Goal: Task Accomplishment & Management: Manage account settings

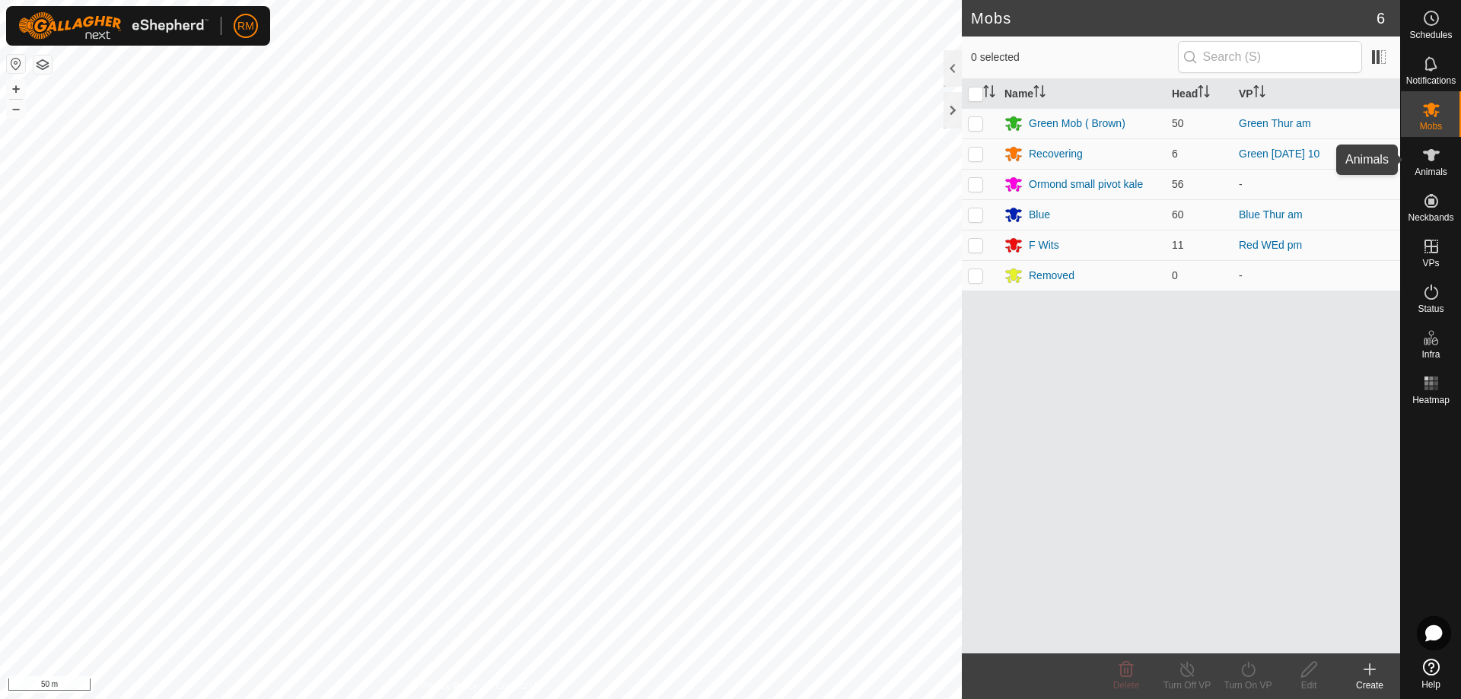
click at [1431, 160] on icon at bounding box center [1431, 155] width 17 height 12
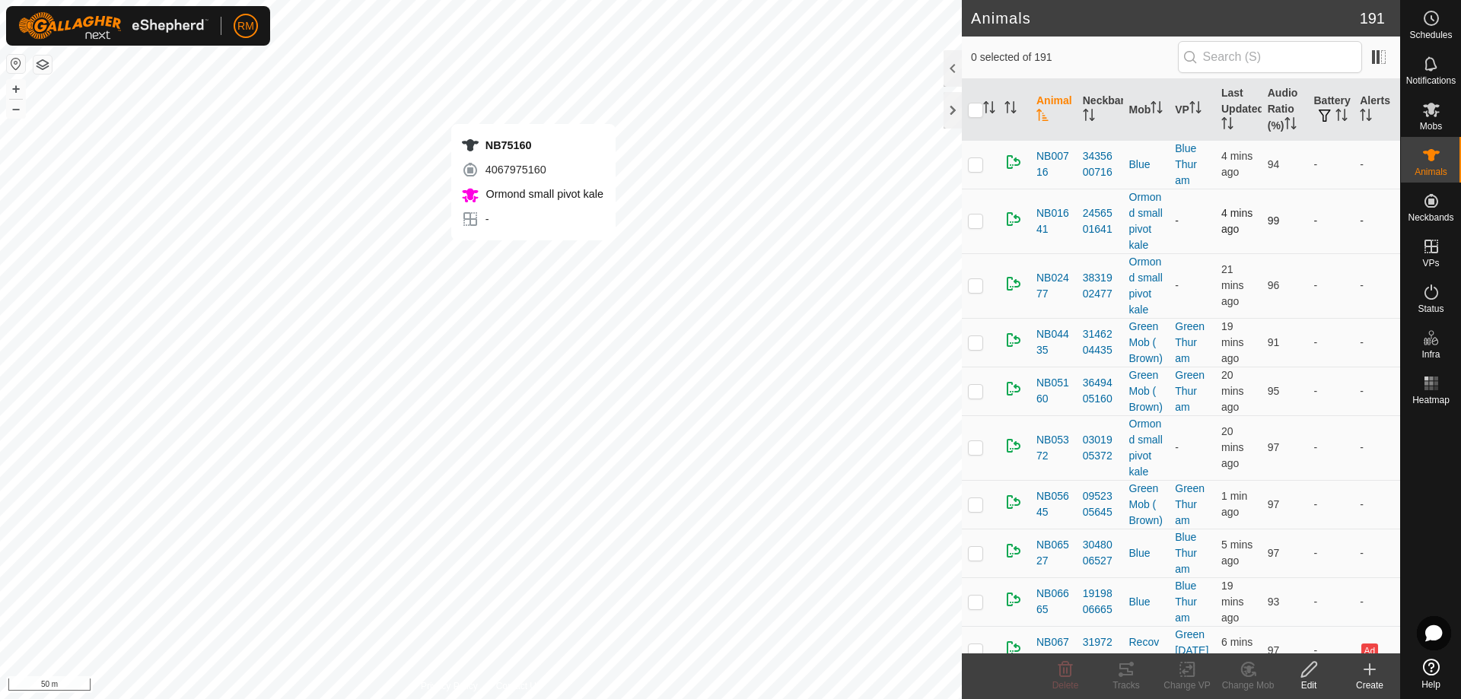
checkbox input "true"
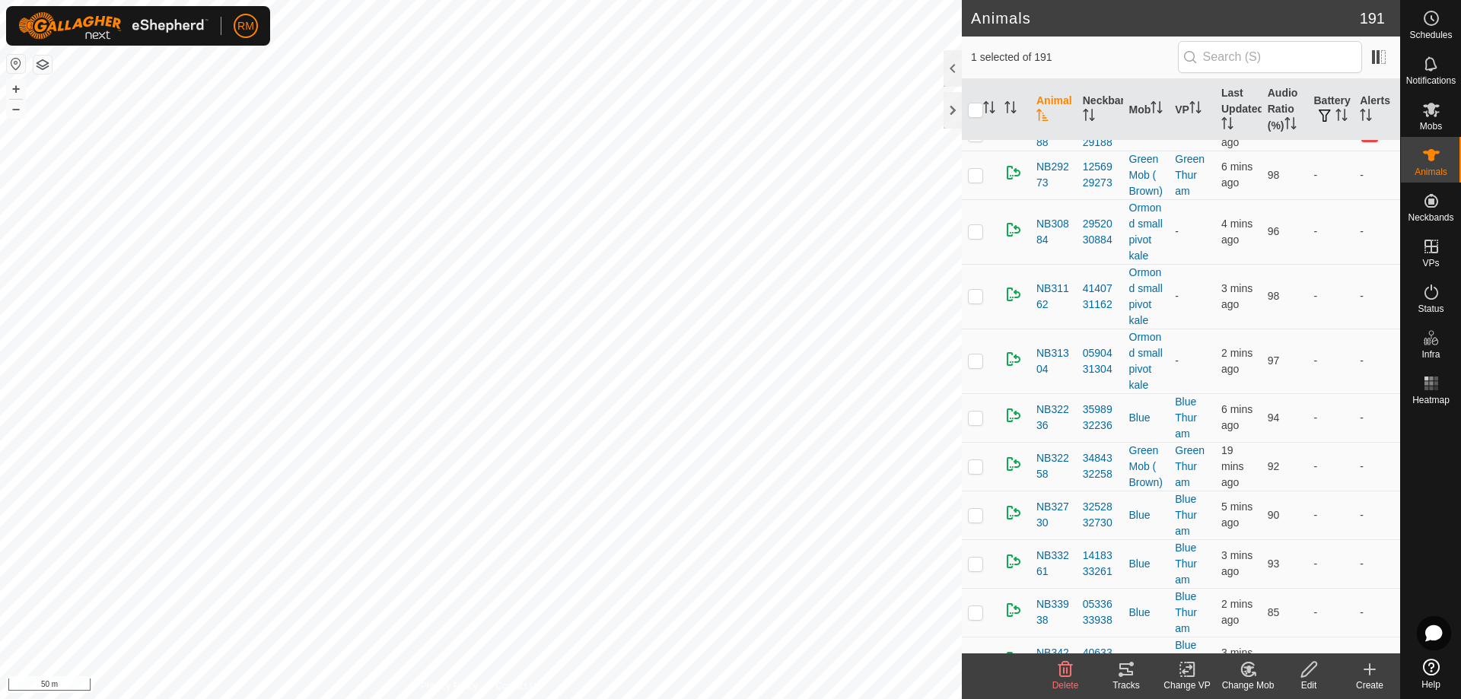
scroll to position [2358, 0]
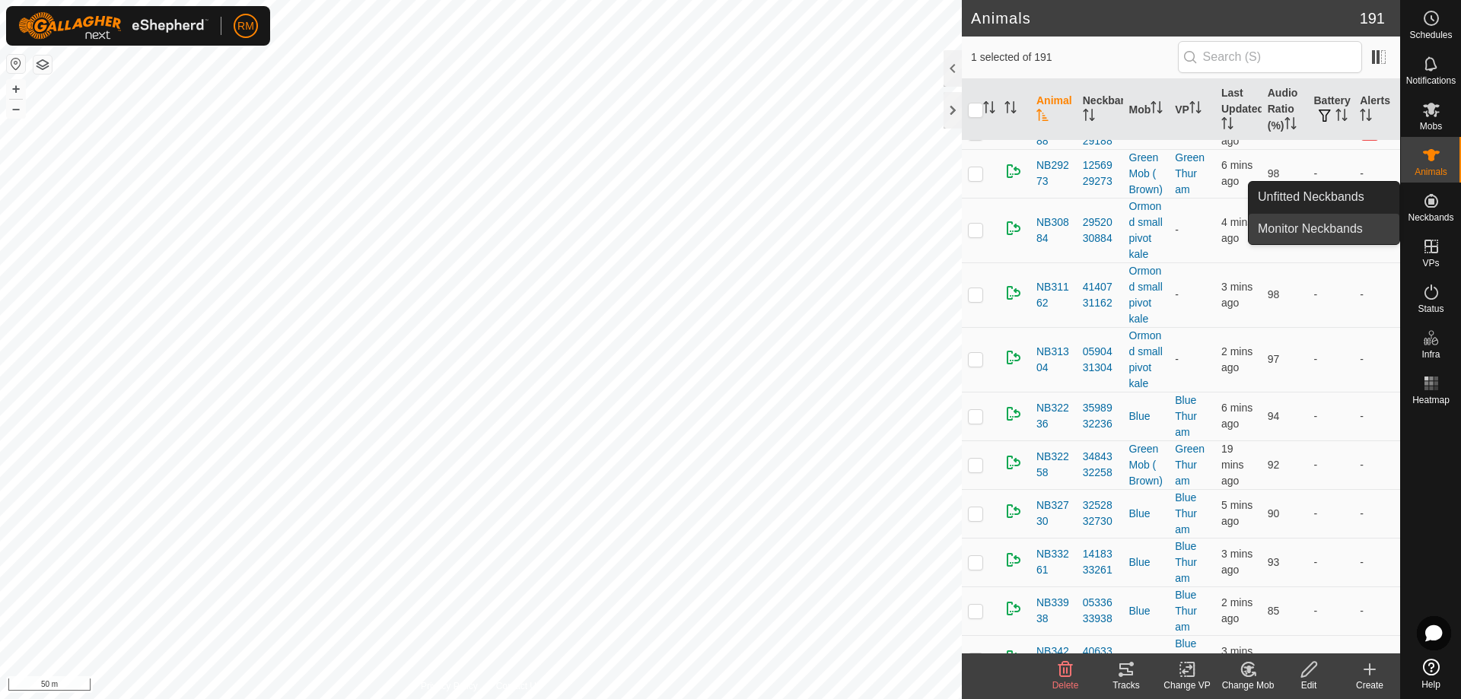
drag, startPoint x: 1395, startPoint y: 212, endPoint x: 1395, endPoint y: 242, distance: 29.7
click at [1395, 242] on ul "Unfitted Neckbands Monitor Neckbands" at bounding box center [1324, 213] width 151 height 62
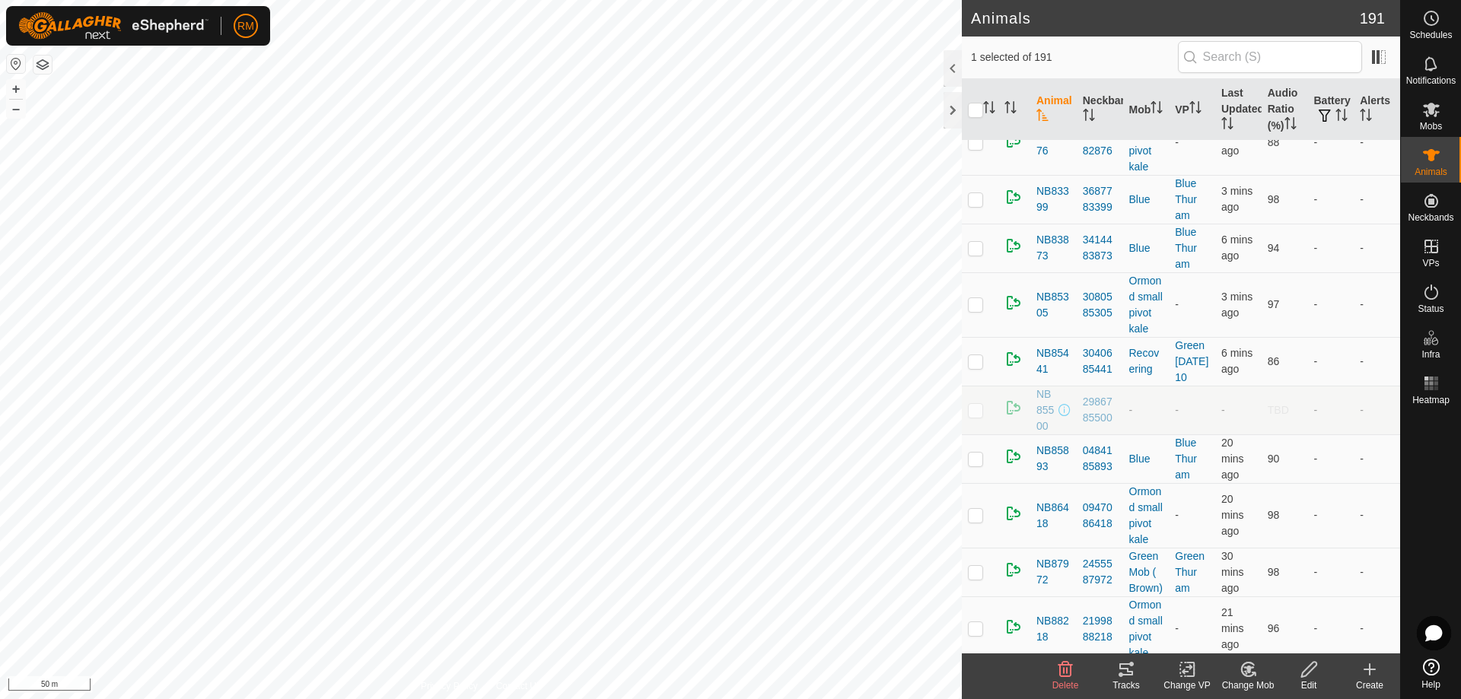
scroll to position [7924, 0]
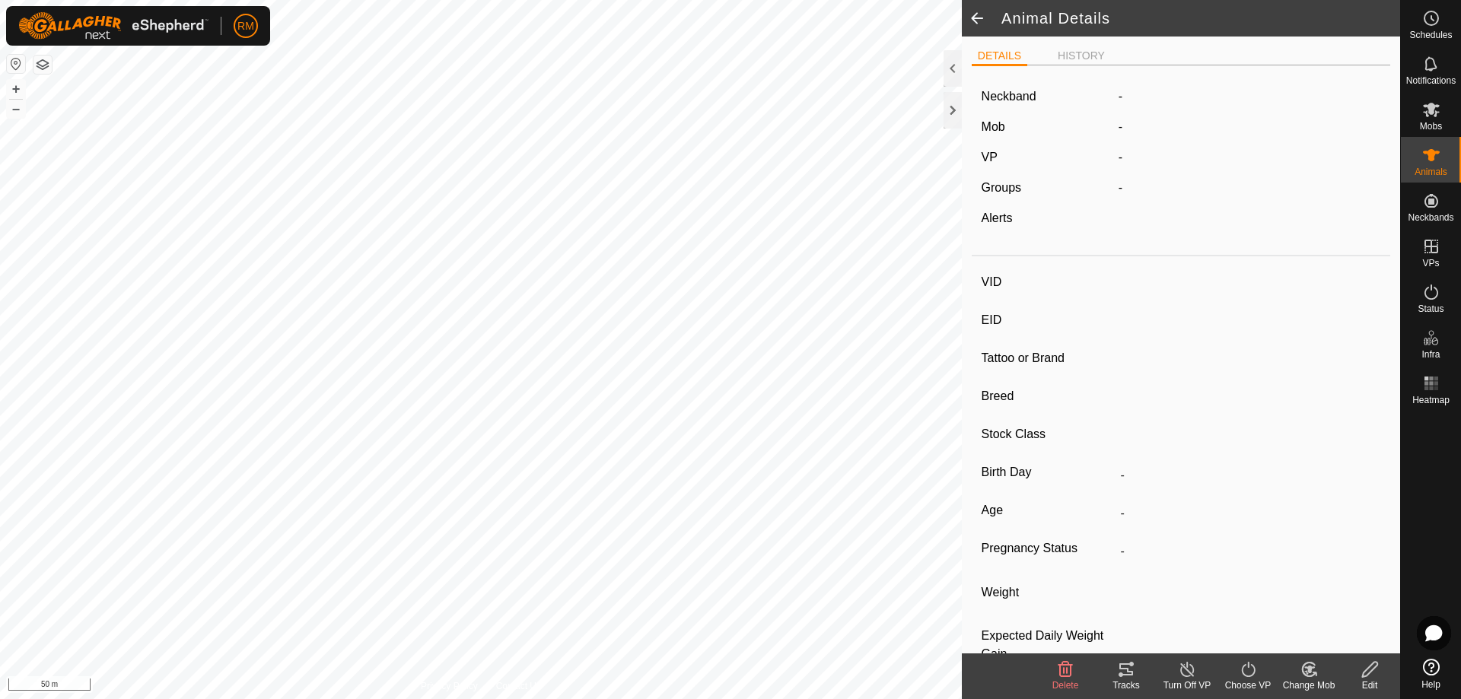
type input "NB75160"
type input "982123806669223"
type input "-"
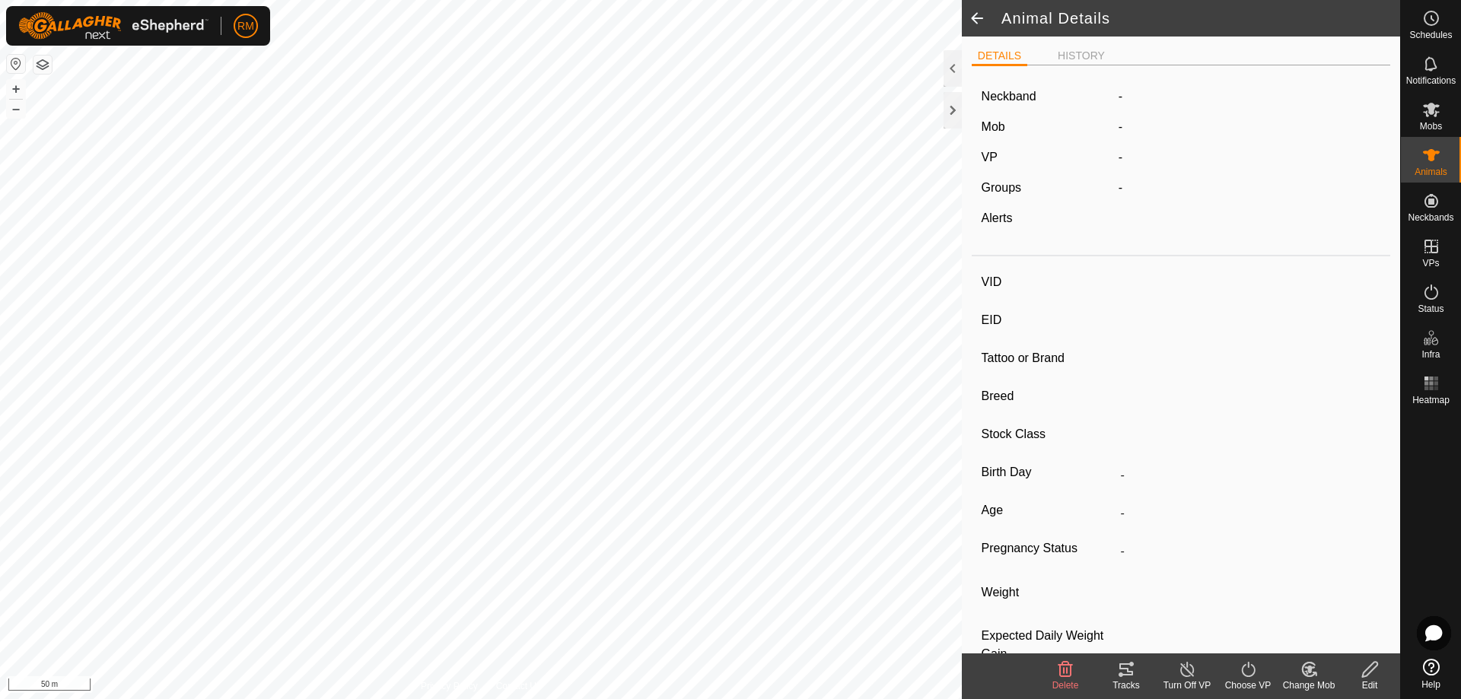
type input "-"
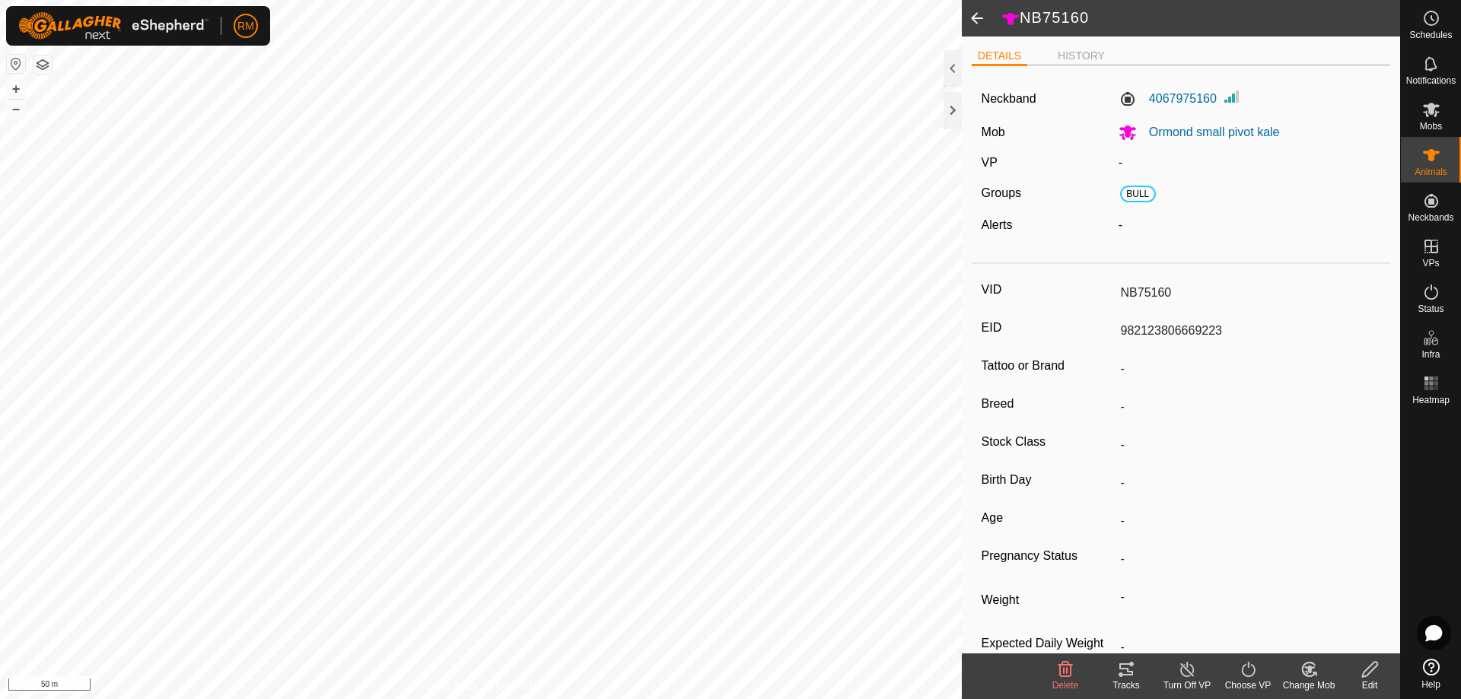
click at [1371, 673] on icon at bounding box center [1369, 669] width 19 height 18
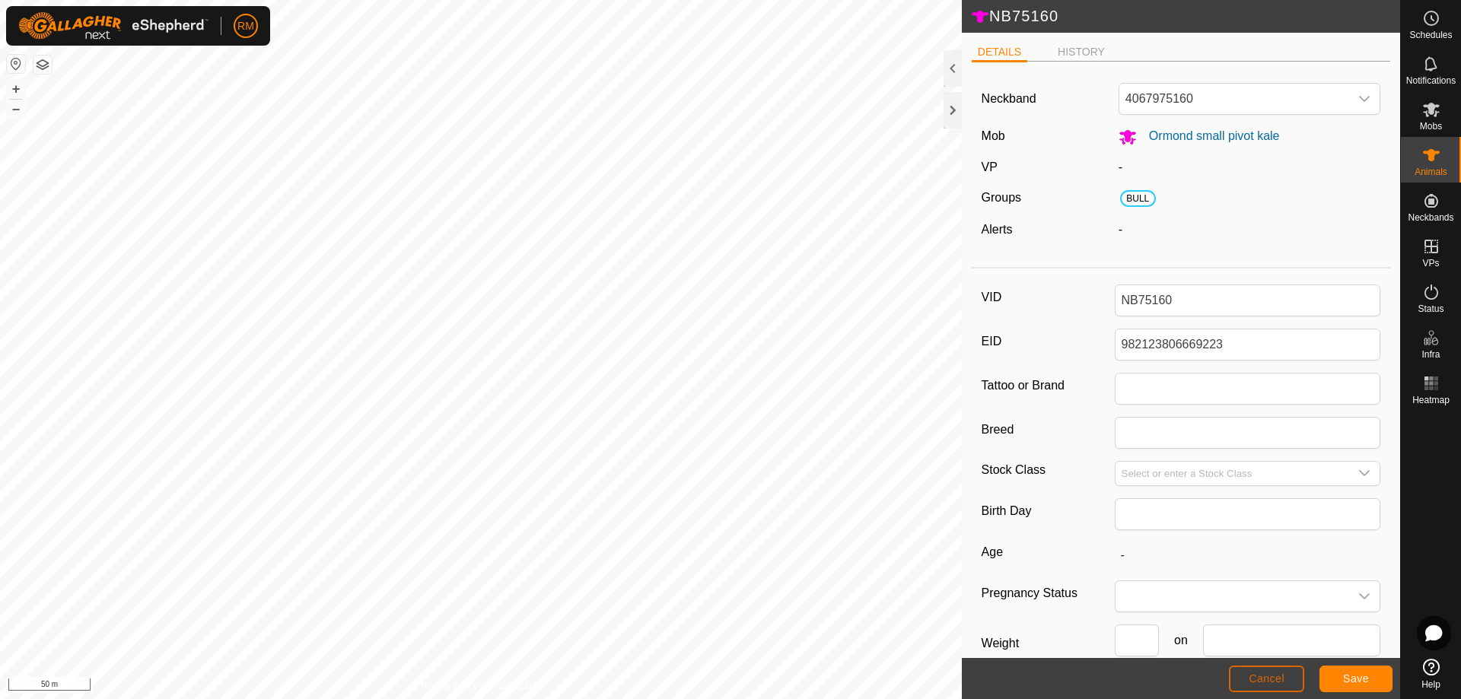
click at [1256, 678] on span "Cancel" at bounding box center [1267, 679] width 36 height 12
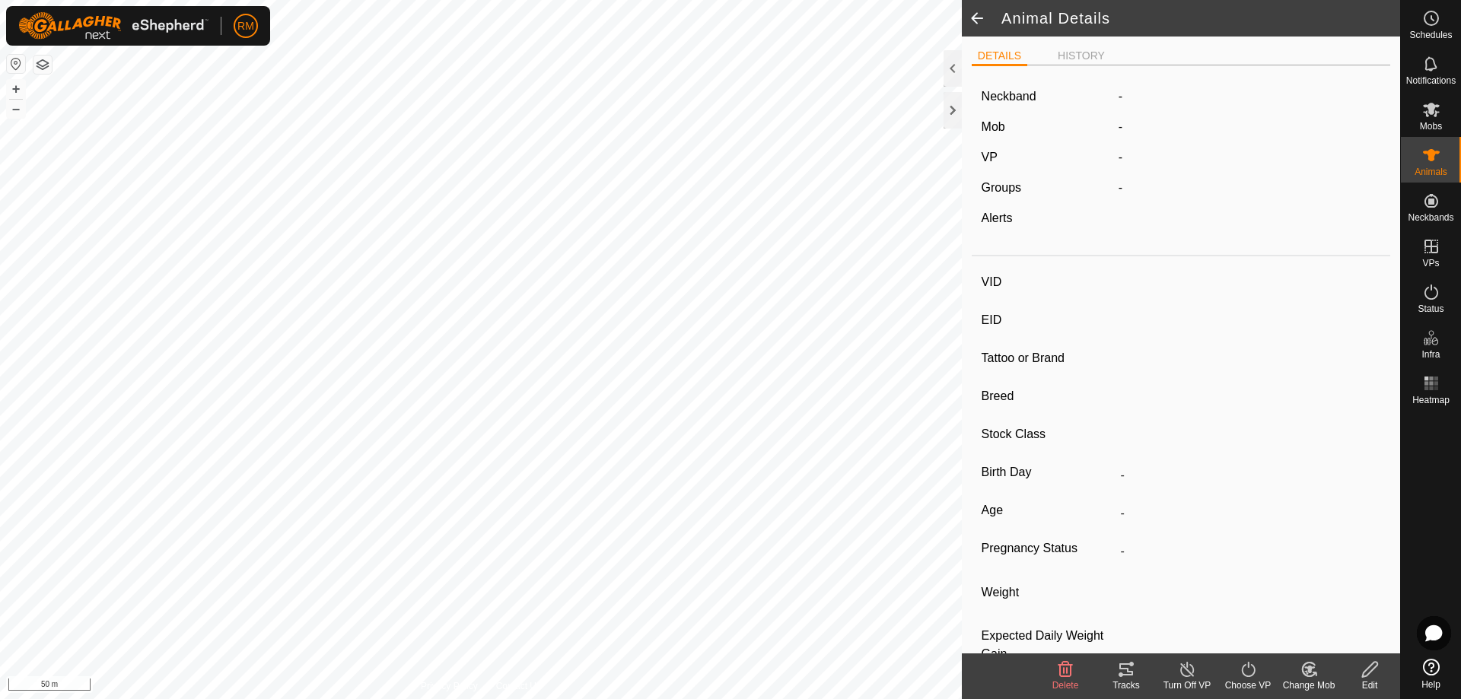
type input "NB75160"
type input "982123806669223"
type input "-"
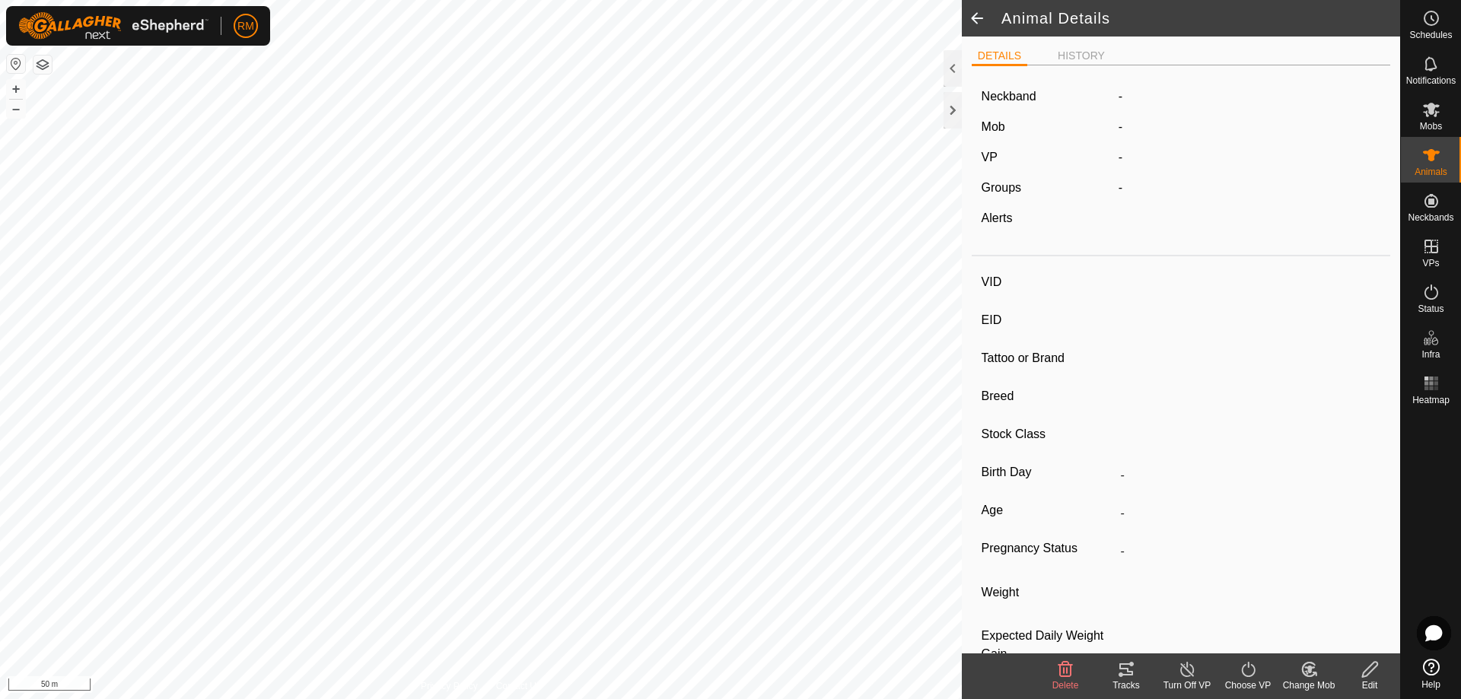
type input "-"
